Goal: Find contact information: Find contact information

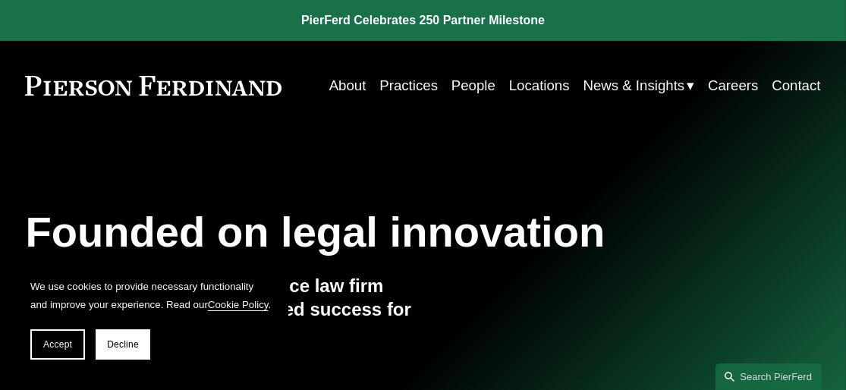
click at [473, 77] on link "People" at bounding box center [473, 85] width 44 height 28
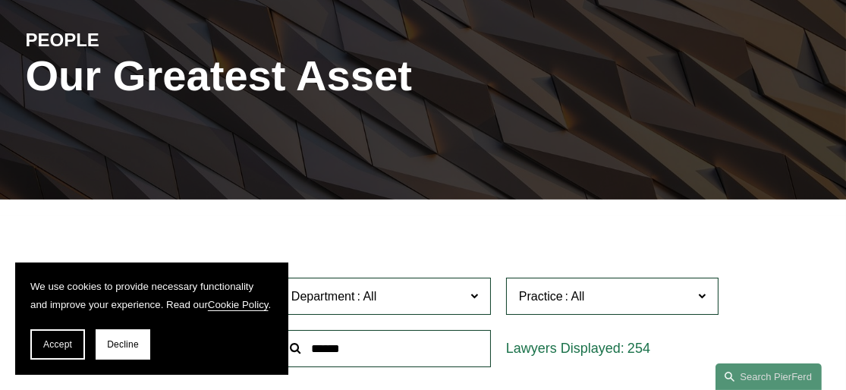
scroll to position [228, 0]
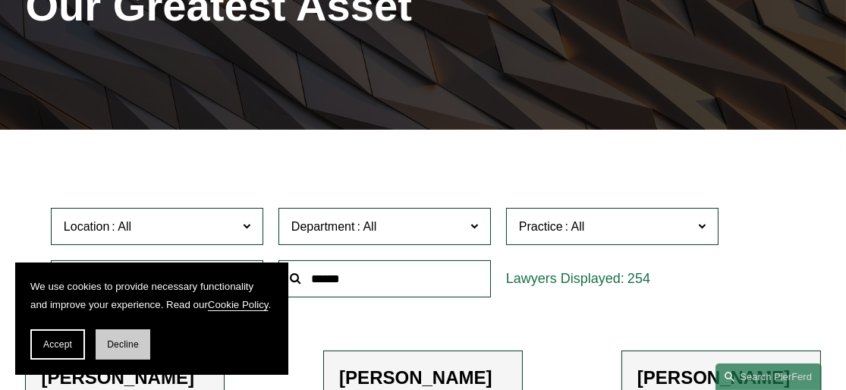
click at [124, 348] on span "Decline" at bounding box center [123, 344] width 32 height 11
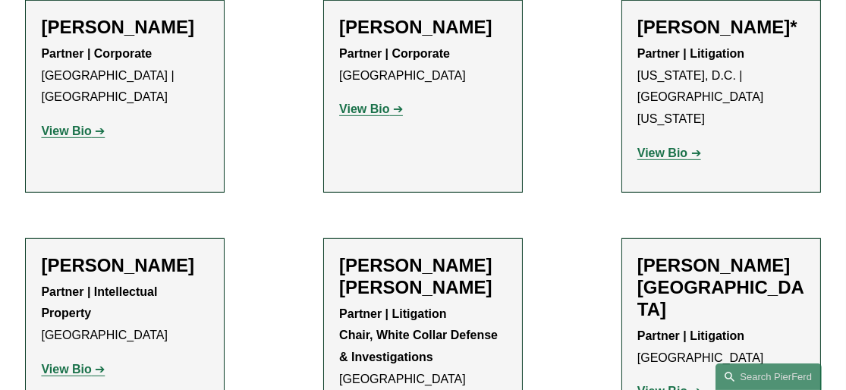
scroll to position [8877, 0]
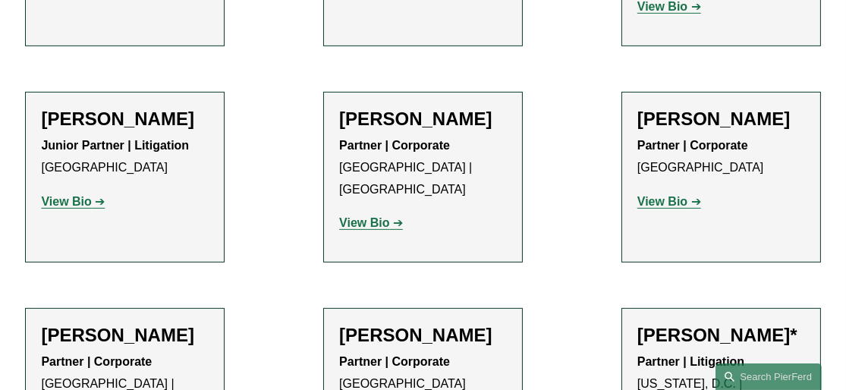
scroll to position [8834, 0]
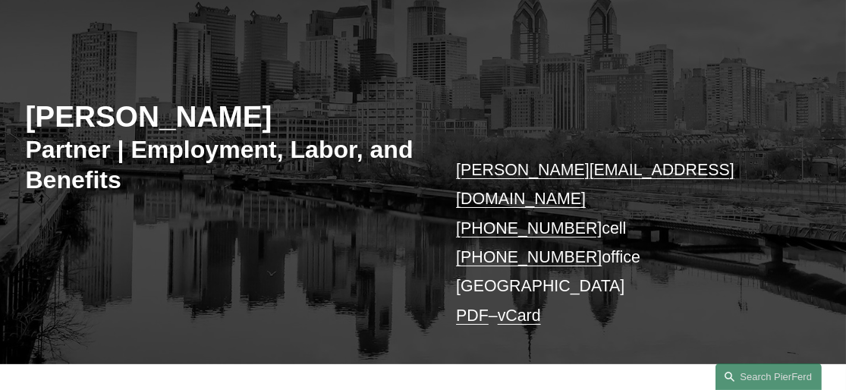
scroll to position [152, 0]
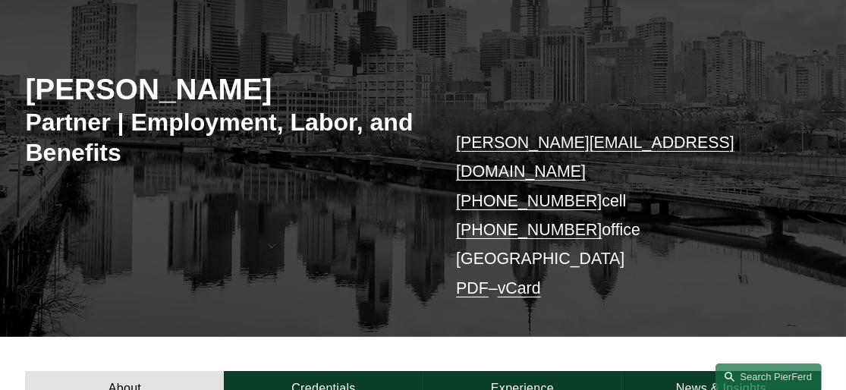
click at [517, 279] on link "vCard" at bounding box center [519, 288] width 43 height 18
click at [473, 279] on link "PDF" at bounding box center [472, 288] width 33 height 18
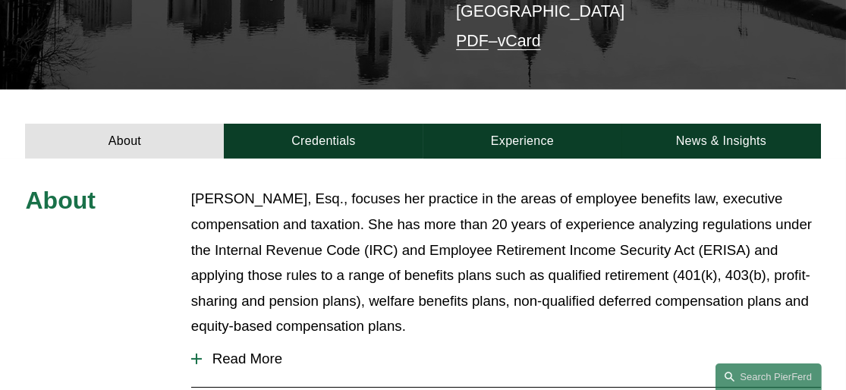
scroll to position [455, 0]
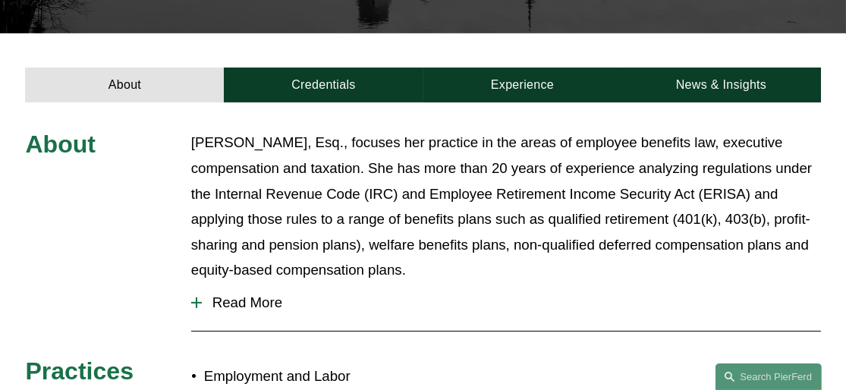
click at [288, 135] on p "Sarah Ivy, Esq., focuses her practice in the areas of employee benefits law, ex…" at bounding box center [506, 206] width 630 height 153
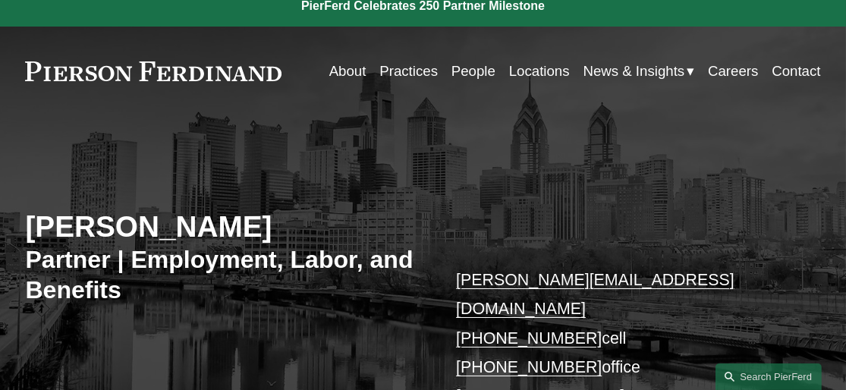
scroll to position [0, 0]
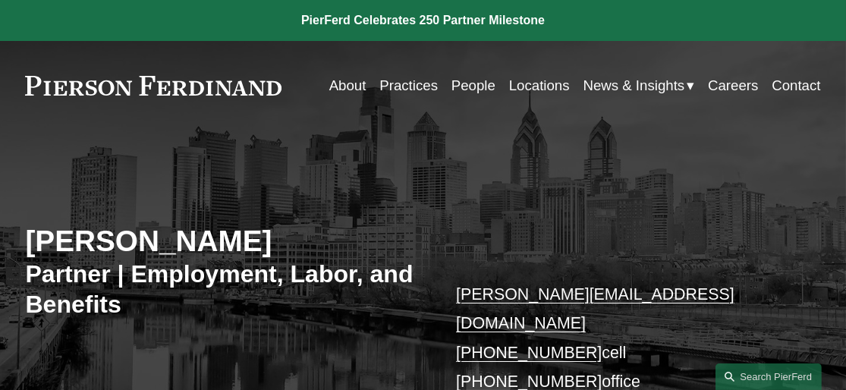
click at [515, 83] on link "Locations" at bounding box center [539, 85] width 61 height 28
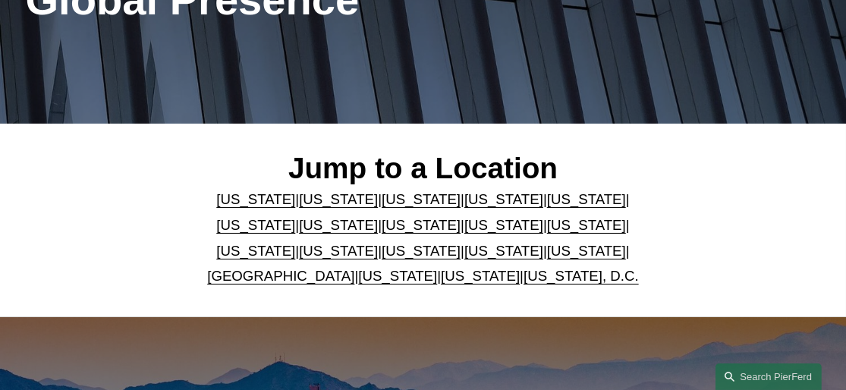
scroll to position [303, 0]
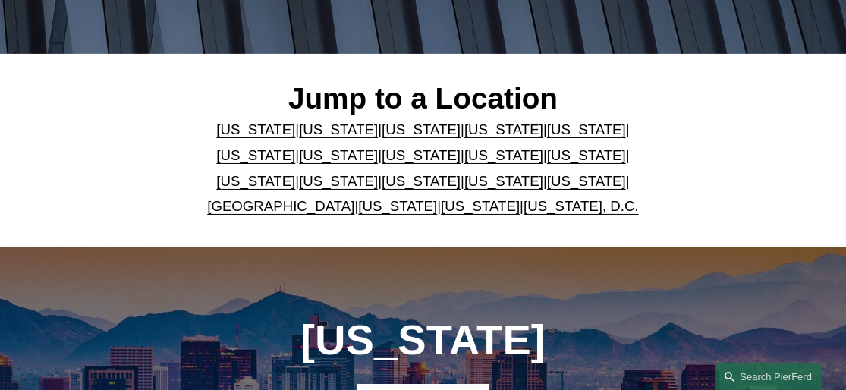
click at [464, 182] on link "[US_STATE]" at bounding box center [503, 181] width 79 height 16
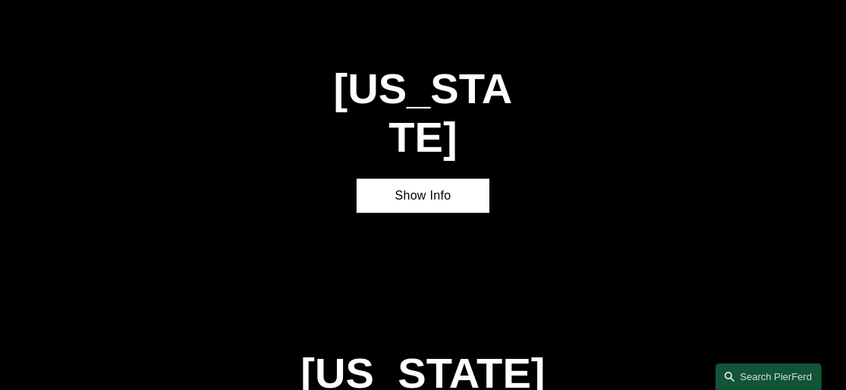
scroll to position [3709, 0]
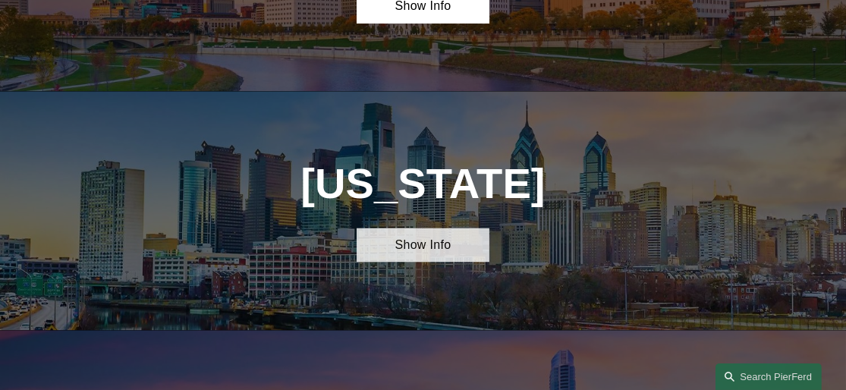
click at [436, 228] on link "Show Info" at bounding box center [423, 245] width 133 height 34
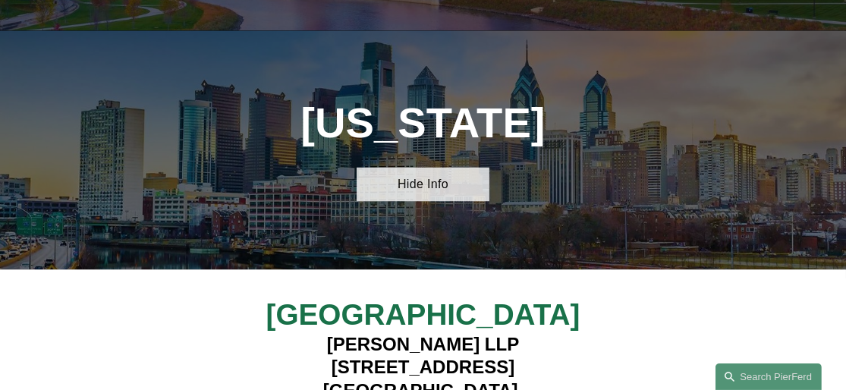
scroll to position [3784, 0]
